Goal: Task Accomplishment & Management: Use online tool/utility

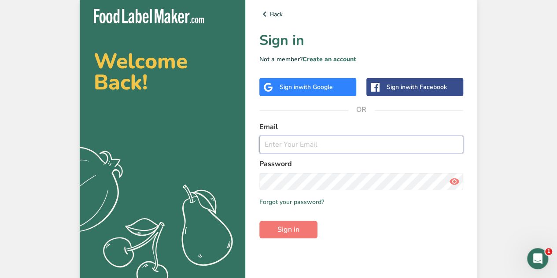
click at [284, 149] on input "email" at bounding box center [361, 145] width 204 height 18
type input "[PERSON_NAME][EMAIL_ADDRESS][DOMAIN_NAME]"
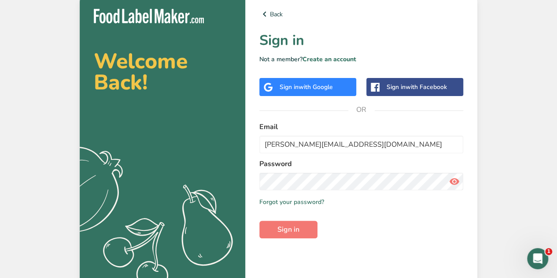
click at [539, 110] on div "Welcome Back! .a{fill:#f5f3ed;} Back Sign in Not a member? Create an account Si…" at bounding box center [278, 141] width 557 height 282
click at [296, 231] on span "Sign in" at bounding box center [288, 229] width 22 height 11
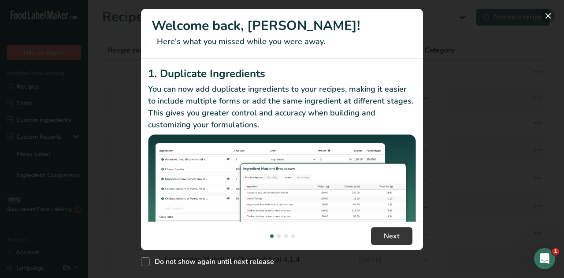
click at [548, 14] on button "New Features" at bounding box center [548, 16] width 14 height 14
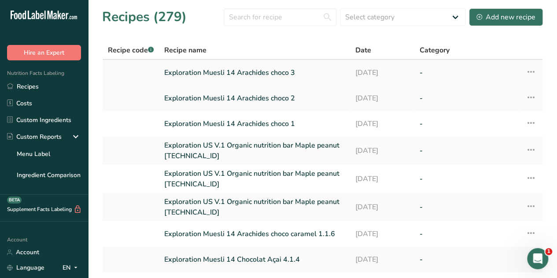
click at [254, 71] on link "Exploration Muesli 14 Arachides choco 3" at bounding box center [254, 72] width 181 height 18
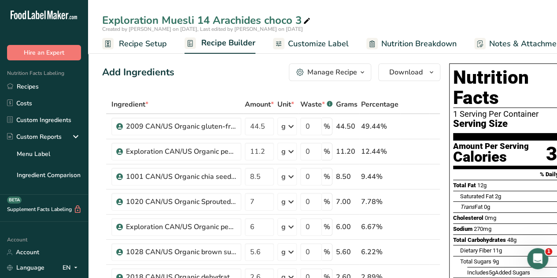
click at [361, 72] on icon "button" at bounding box center [362, 72] width 7 height 11
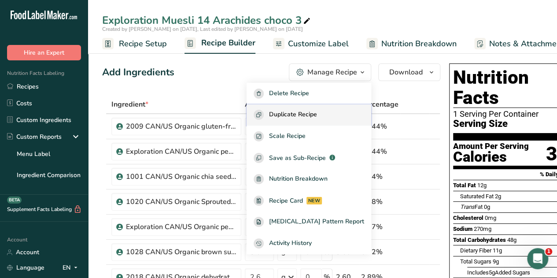
click at [305, 117] on span "Duplicate Recipe" at bounding box center [293, 115] width 48 height 10
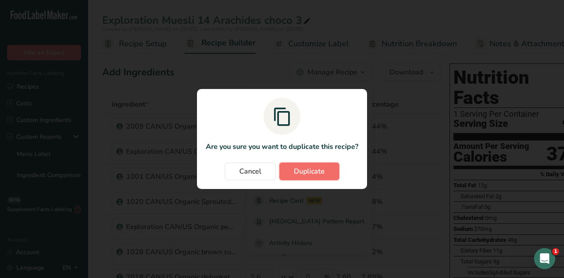
click at [320, 173] on span "Duplicate" at bounding box center [309, 171] width 31 height 11
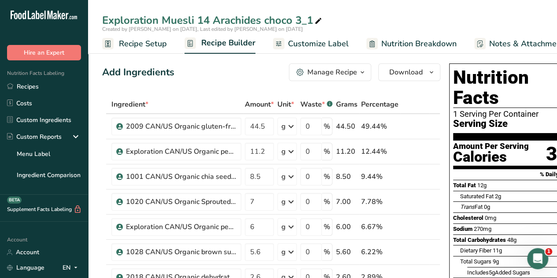
click at [312, 18] on div "Exploration Muesli 14 Arachides choco 3_1" at bounding box center [212, 20] width 221 height 16
type input "Exploration Muesli 14 Arachides choco 3.1"
click at [214, 74] on div "Add Ingredients Manage Recipe Delete Recipe Duplicate Recipe Scale Recipe Save …" at bounding box center [271, 72] width 338 height 18
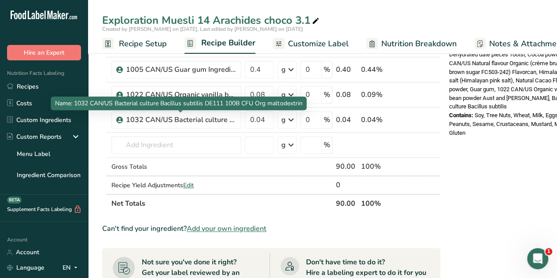
scroll to position [371, 0]
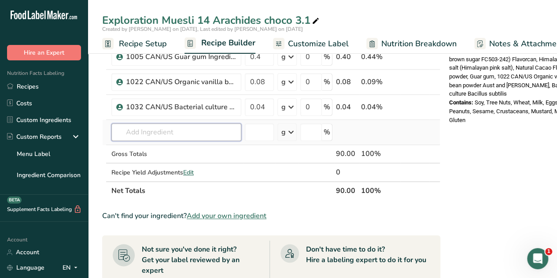
click at [144, 128] on input "text" at bounding box center [176, 132] width 130 height 18
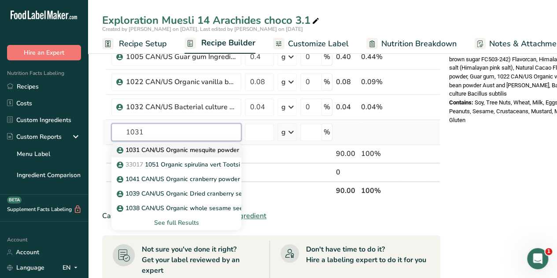
type input "1031"
click at [192, 147] on p "1031 CAN/US Organic mesquite powder [PERSON_NAME]" at bounding box center [204, 149] width 172 height 9
type input "1031 CAN/US Organic mesquite powder [PERSON_NAME]"
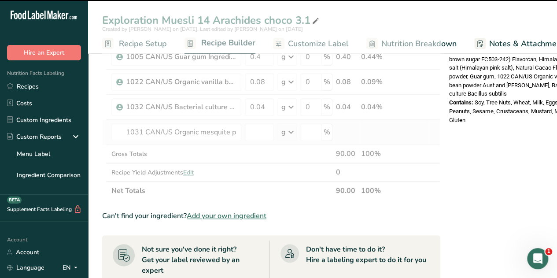
type input "0"
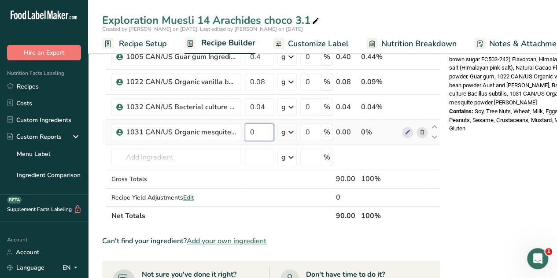
click at [258, 129] on input "0" at bounding box center [259, 132] width 29 height 18
type input "0.1"
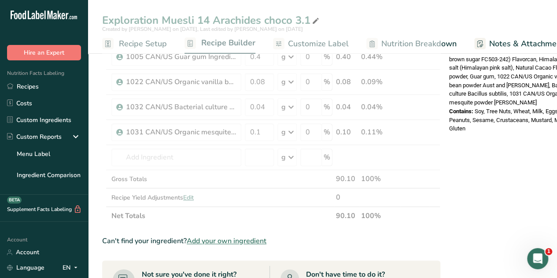
click at [507, 133] on div "Nutrition Facts 1 Serving Per Container Serving Size 90g Amount Per Serving Cal…" at bounding box center [516, 128] width 141 height 879
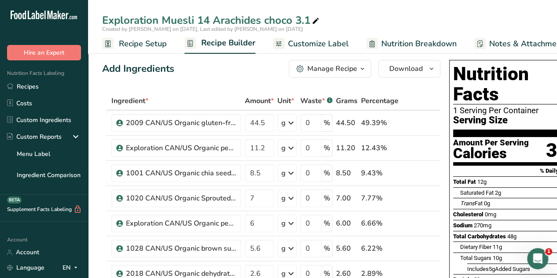
scroll to position [3, 0]
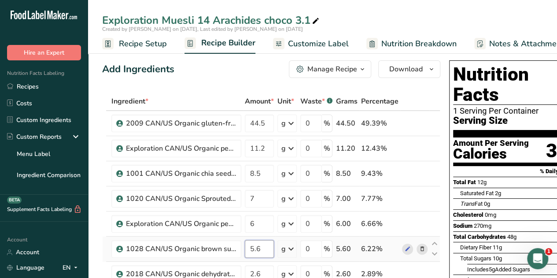
click at [261, 247] on input "5.6" at bounding box center [259, 249] width 29 height 18
type input "5.5"
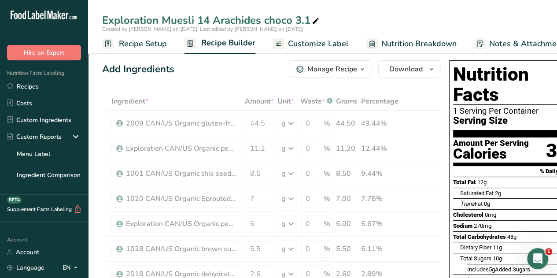
click at [242, 72] on div "Add Ingredients Manage Recipe Delete Recipe Duplicate Recipe Scale Recipe Save …" at bounding box center [271, 69] width 338 height 18
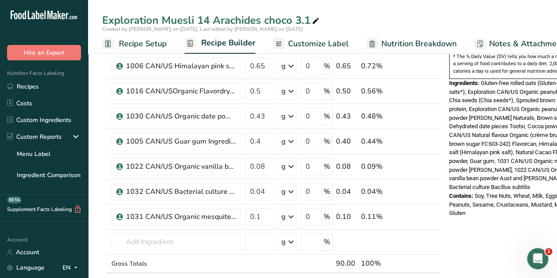
scroll to position [287, 0]
click at [433, 209] on icon at bounding box center [434, 211] width 11 height 7
type input "0.1"
type input "0.04"
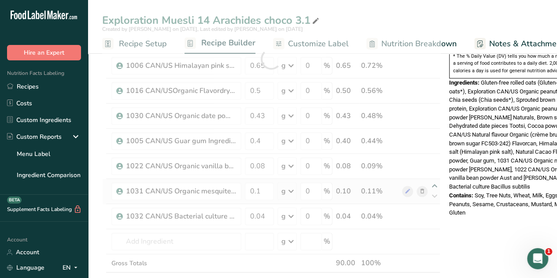
click at [433, 183] on div at bounding box center [271, 58] width 338 height 501
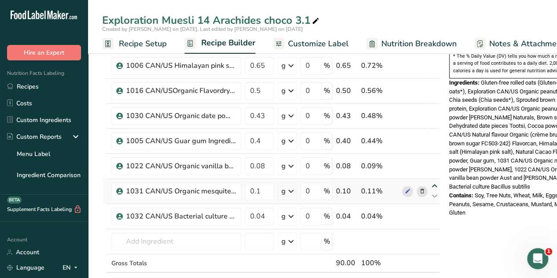
click at [433, 183] on icon at bounding box center [434, 186] width 11 height 7
type input "0.1"
type input "0.08"
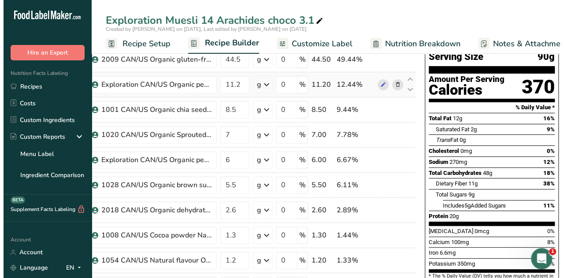
scroll to position [0, 0]
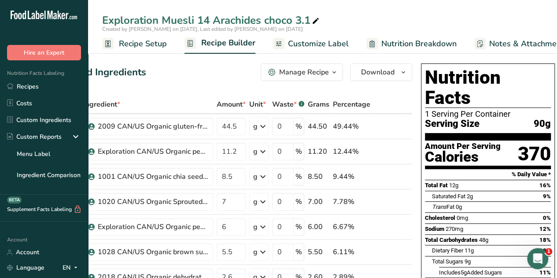
click at [329, 71] on span "button" at bounding box center [334, 72] width 11 height 11
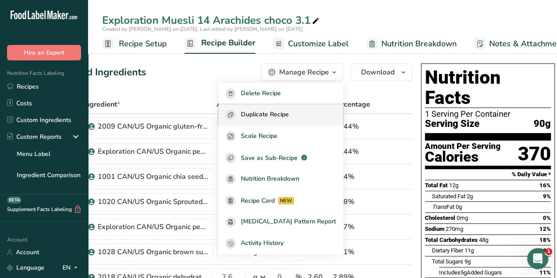
click at [284, 114] on span "Duplicate Recipe" at bounding box center [265, 115] width 48 height 10
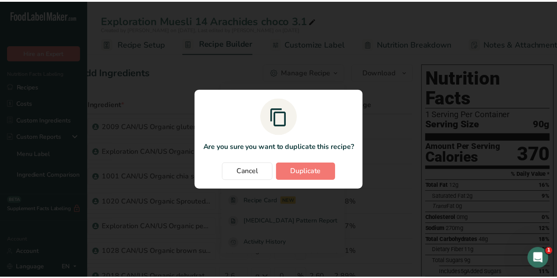
scroll to position [0, 21]
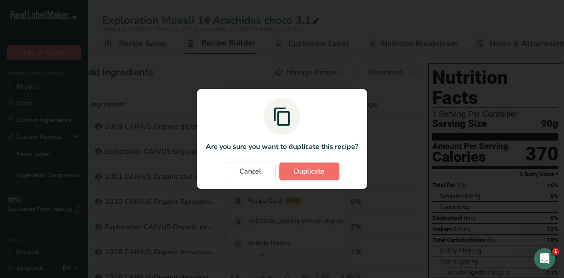
click at [313, 175] on span "Duplicate" at bounding box center [309, 171] width 31 height 11
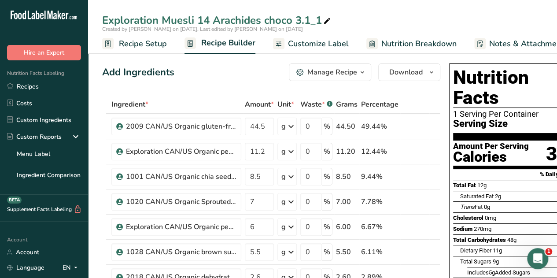
click at [321, 22] on div "Exploration Muesli 14 Arachides choco 3.1_1" at bounding box center [217, 20] width 230 height 16
type input "Exploration Muesli 14 Arachides choco 3.2"
click at [231, 73] on div "Add Ingredients Manage Recipe Delete Recipe Duplicate Recipe Scale Recipe Save …" at bounding box center [271, 72] width 338 height 18
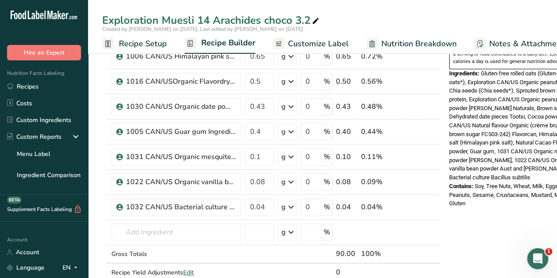
scroll to position [344, 0]
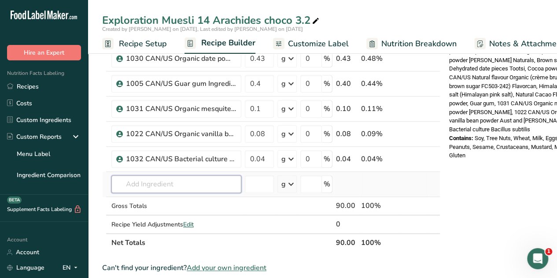
click at [144, 188] on input "text" at bounding box center [176, 184] width 130 height 18
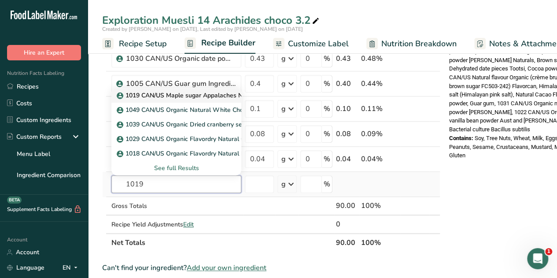
type input "1019"
click at [205, 94] on p "1019 CAN/US Maple sugar Appalaches Nature + USDA" at bounding box center [200, 95] width 164 height 9
type input "1019 CAN/US Maple sugar Appalaches Nature + USDA"
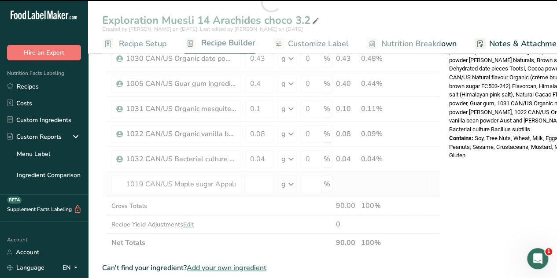
type input "0"
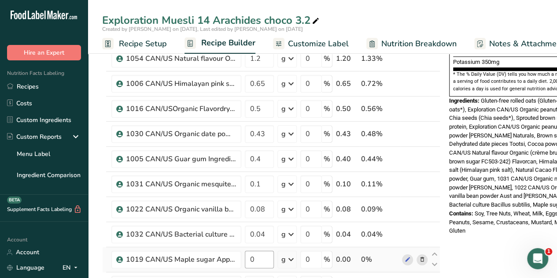
scroll to position [348, 0]
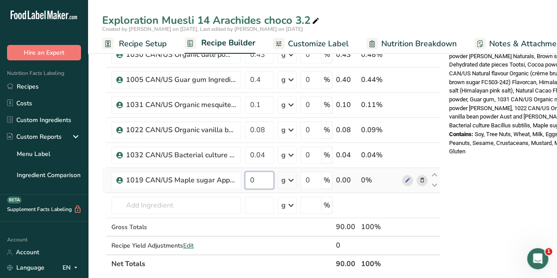
click at [256, 177] on input "0" at bounding box center [259, 180] width 29 height 18
type input "5.5"
click at [490, 155] on div "Nutrition Facts 1 Serving Per Container Serving Size 90g Amount Per Serving Cal…" at bounding box center [516, 164] width 141 height 904
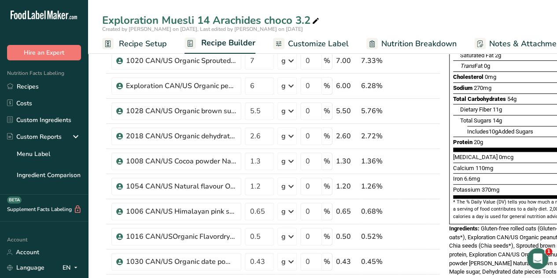
scroll to position [140, 0]
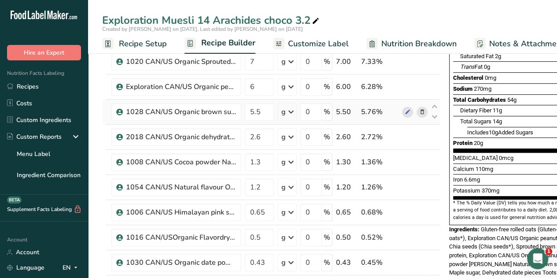
click at [422, 111] on icon at bounding box center [422, 111] width 6 height 9
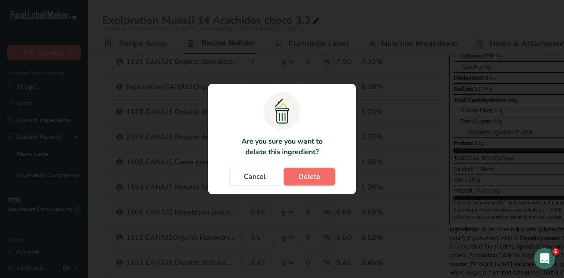
click at [313, 177] on span "Delete" at bounding box center [309, 176] width 22 height 11
type input "2.6"
type input "1.3"
type input "1.2"
type input "0.65"
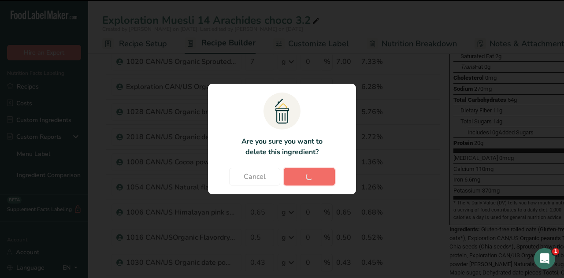
type input "0.5"
type input "0.43"
type input "0.4"
type input "0.1"
type input "0.08"
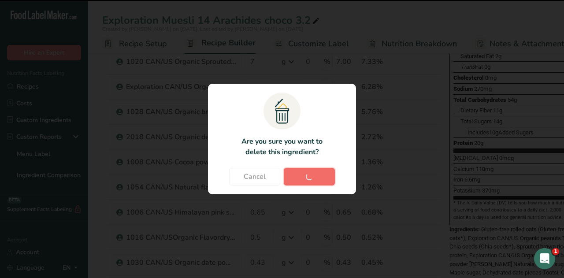
type input "0.04"
type input "5.5"
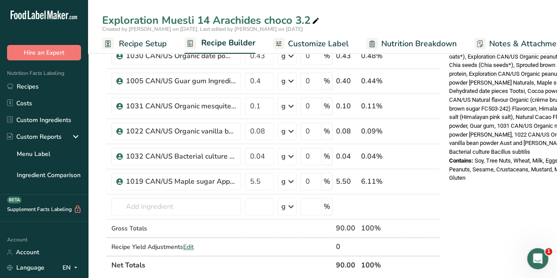
scroll to position [293, 0]
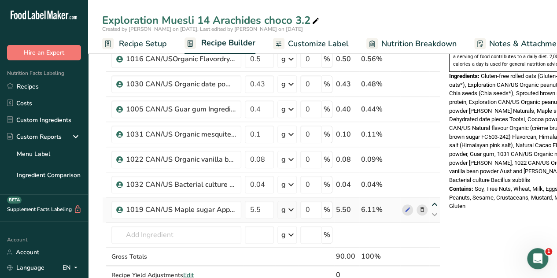
click at [435, 201] on icon at bounding box center [434, 204] width 11 height 7
type input "5.5"
type input "0.04"
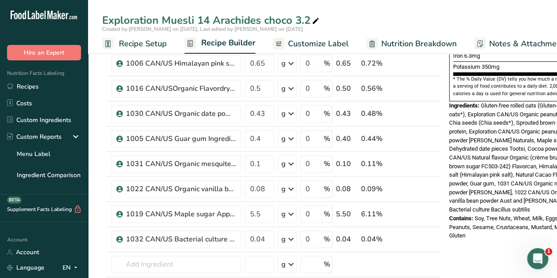
scroll to position [270, 0]
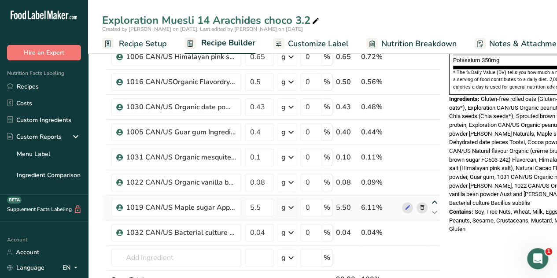
click at [434, 199] on icon at bounding box center [434, 202] width 11 height 7
type input "5.5"
type input "0.08"
click at [435, 174] on icon at bounding box center [434, 177] width 11 height 7
type input "5.5"
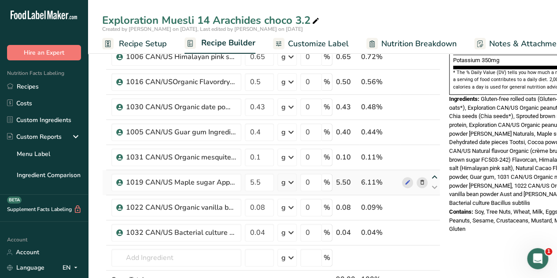
type input "0.1"
click at [434, 150] on icon at bounding box center [434, 152] width 11 height 7
type input "5.5"
type input "0.4"
click at [435, 124] on icon at bounding box center [434, 127] width 11 height 7
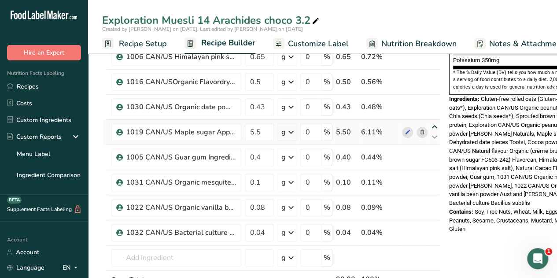
type input "5.5"
type input "0.43"
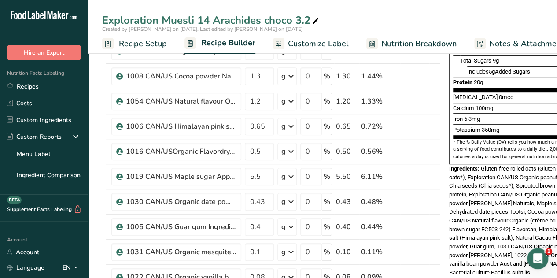
scroll to position [198, 0]
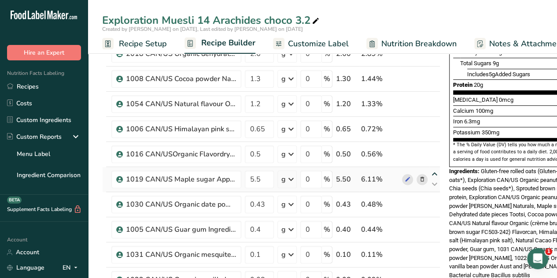
click at [433, 172] on icon at bounding box center [434, 174] width 11 height 7
type input "5.5"
type input "0.5"
click at [434, 147] on icon at bounding box center [434, 149] width 11 height 7
type input "5.5"
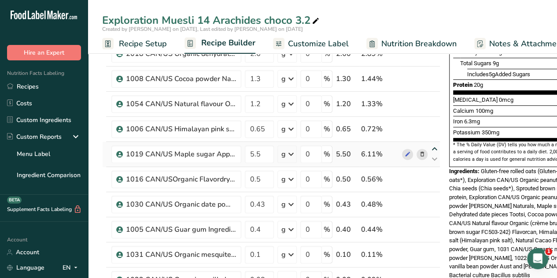
type input "0.65"
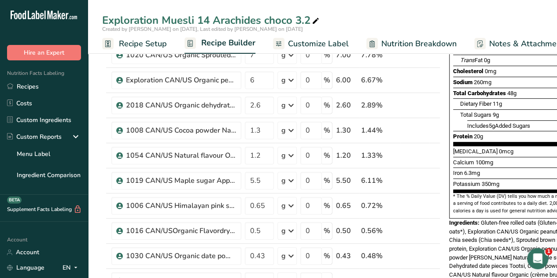
scroll to position [146, 0]
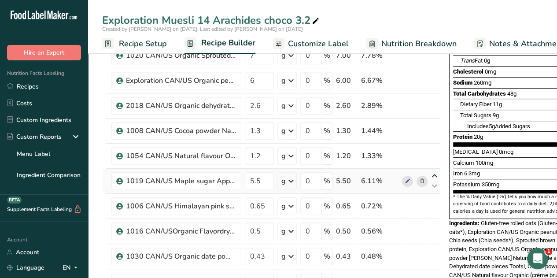
click at [433, 173] on icon at bounding box center [434, 176] width 11 height 7
type input "5.5"
type input "1.2"
click at [434, 148] on icon at bounding box center [434, 150] width 11 height 7
type input "5.5"
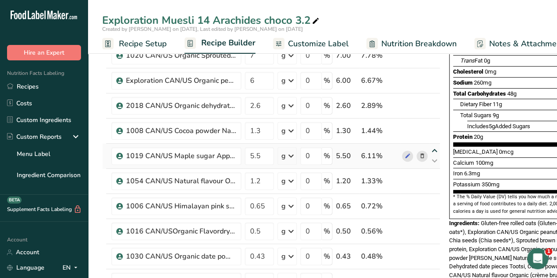
type input "1.3"
click at [434, 123] on icon at bounding box center [434, 125] width 11 height 7
type input "5.5"
type input "2.6"
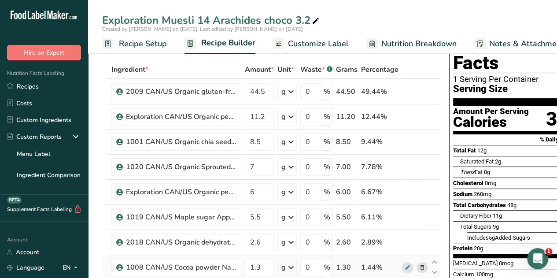
scroll to position [34, 0]
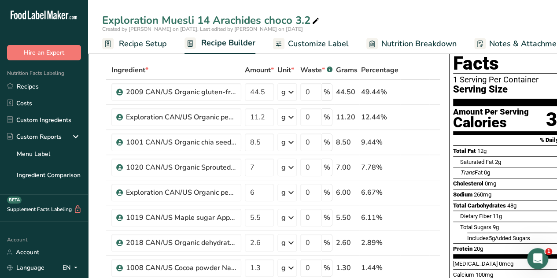
click at [420, 42] on span "Nutrition Breakdown" at bounding box center [418, 44] width 75 height 12
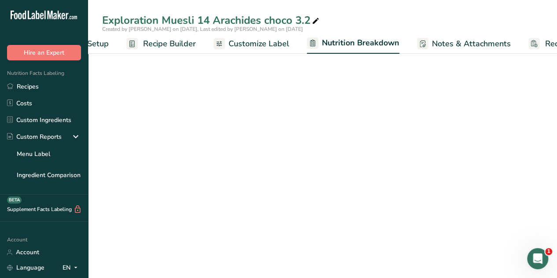
select select "Calories"
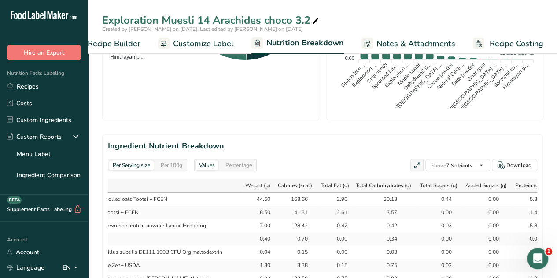
scroll to position [334, 0]
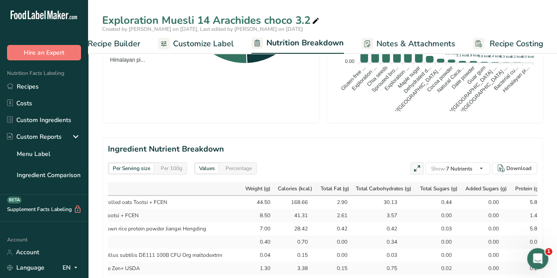
click at [119, 44] on span "Recipe Builder" at bounding box center [114, 44] width 53 height 12
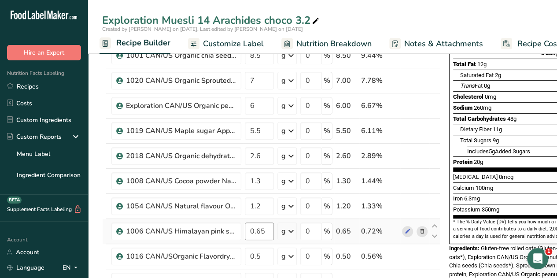
scroll to position [119, 0]
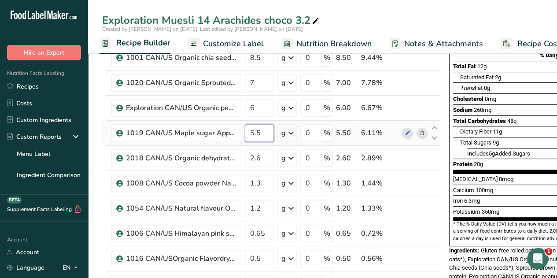
click at [266, 134] on input "5.5" at bounding box center [259, 133] width 29 height 18
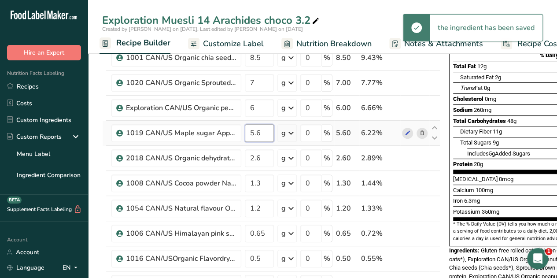
click at [259, 132] on input "5.6" at bounding box center [259, 133] width 29 height 18
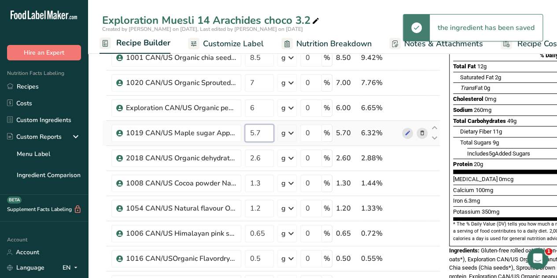
click at [259, 129] on input "5.7" at bounding box center [259, 133] width 29 height 18
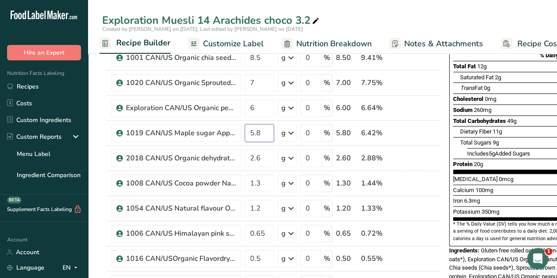
type input "5.8"
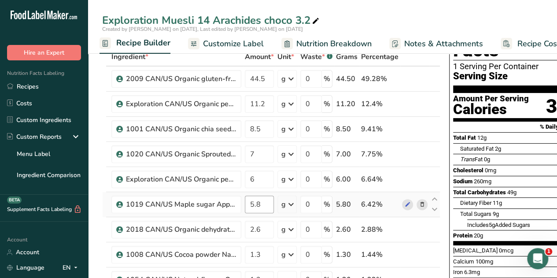
scroll to position [0, 0]
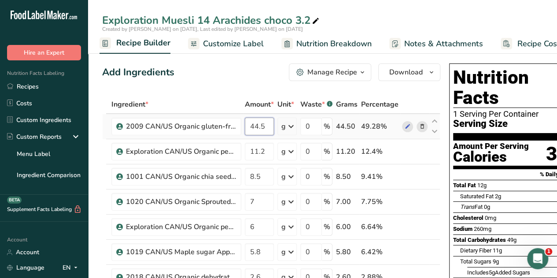
click at [263, 125] on input "44.5" at bounding box center [259, 127] width 29 height 18
type input "44.2"
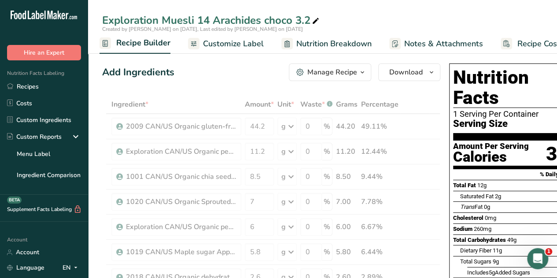
click at [238, 79] on div "Add Ingredients Manage Recipe Delete Recipe Duplicate Recipe Scale Recipe Save …" at bounding box center [271, 72] width 338 height 18
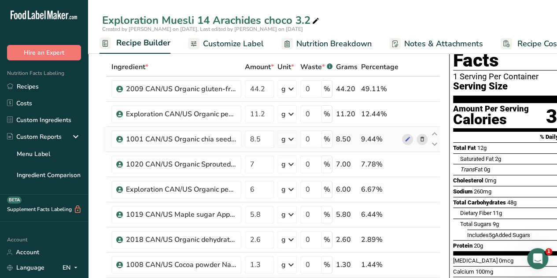
scroll to position [37, 0]
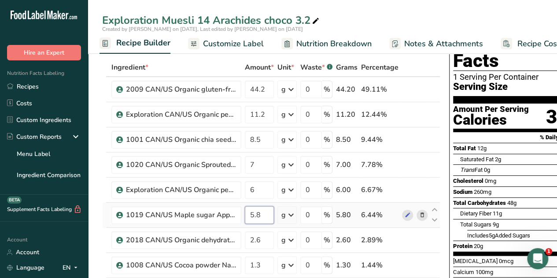
click at [261, 215] on input "5.8" at bounding box center [259, 215] width 29 height 18
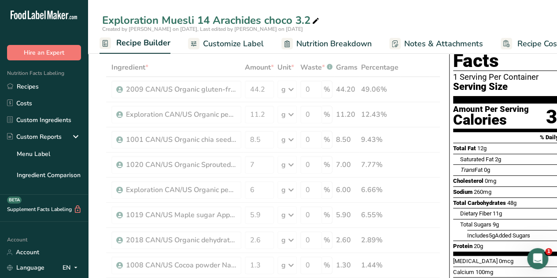
click at [392, 13] on div "Exploration Muesli 14 Arachides choco 3.2" at bounding box center [322, 20] width 469 height 16
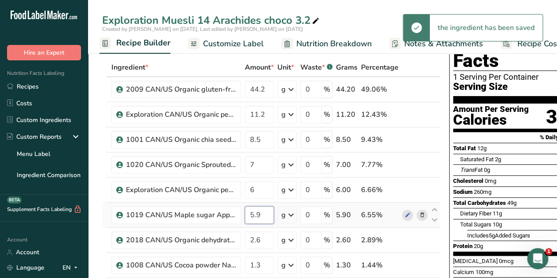
click at [262, 212] on input "5.9" at bounding box center [259, 215] width 29 height 18
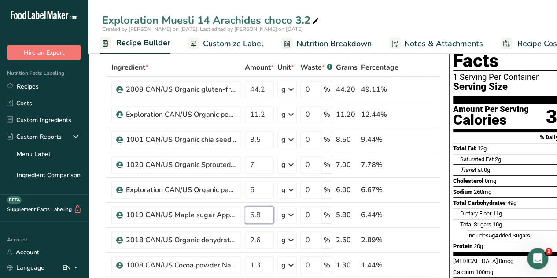
type input "5.8"
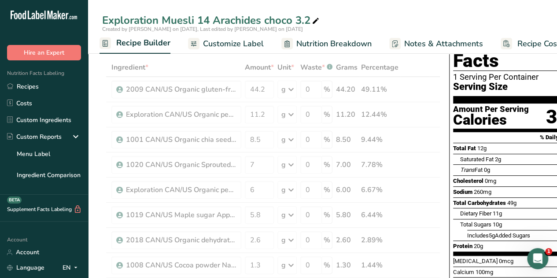
click at [401, 22] on div "Exploration Muesli 14 Arachides choco 3.2" at bounding box center [322, 20] width 469 height 16
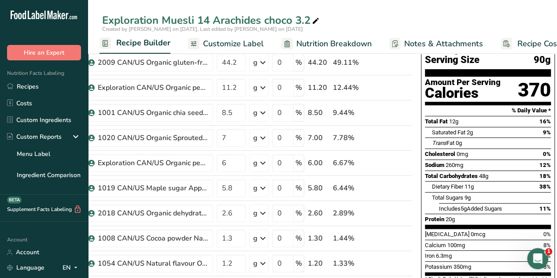
scroll to position [66, 0]
